Goal: Transaction & Acquisition: Book appointment/travel/reservation

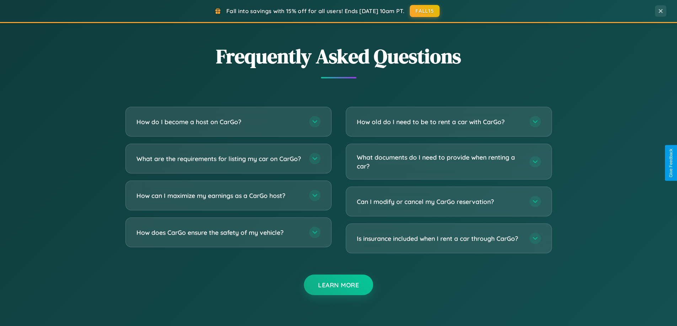
scroll to position [1367, 0]
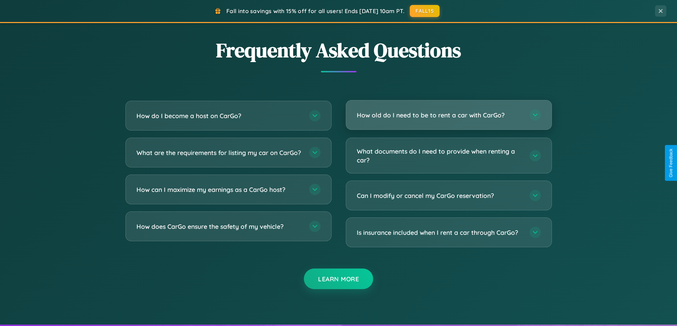
click at [448, 115] on h3 "How old do I need to be to rent a car with CarGo?" at bounding box center [440, 115] width 166 height 9
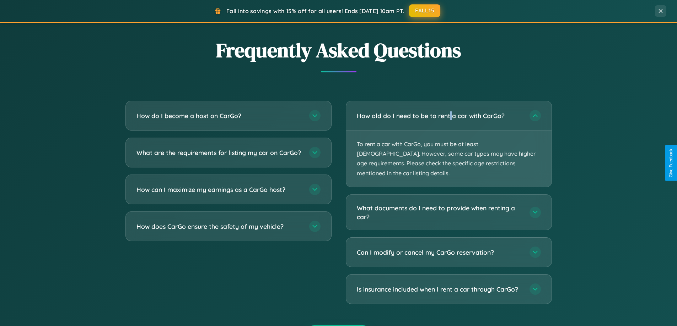
click at [425, 11] on button "FALL15" at bounding box center [424, 10] width 31 height 13
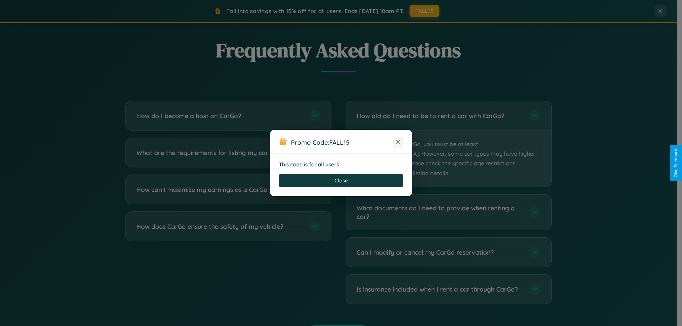
click at [398, 142] on icon at bounding box center [398, 142] width 7 height 7
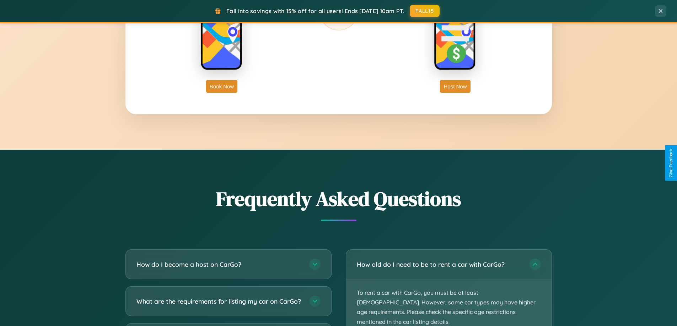
scroll to position [1141, 0]
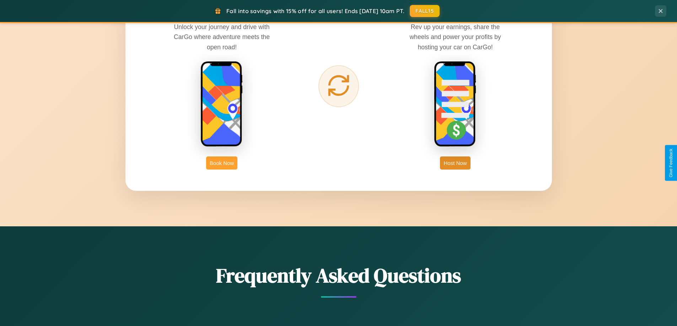
click at [222, 163] on button "Book Now" at bounding box center [221, 163] width 31 height 13
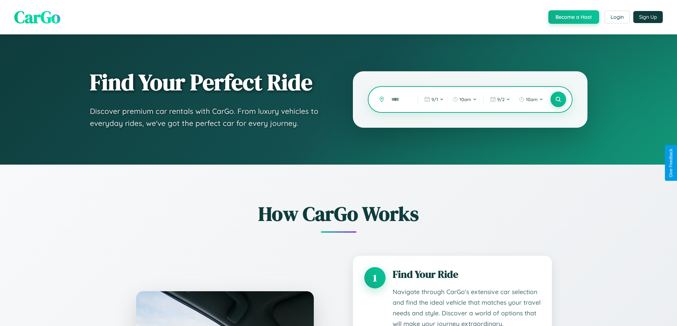
click at [399, 99] on input "text" at bounding box center [399, 99] width 23 height 12
type input "*****"
click at [558, 99] on icon at bounding box center [558, 99] width 7 height 7
